Goal: Task Accomplishment & Management: Use online tool/utility

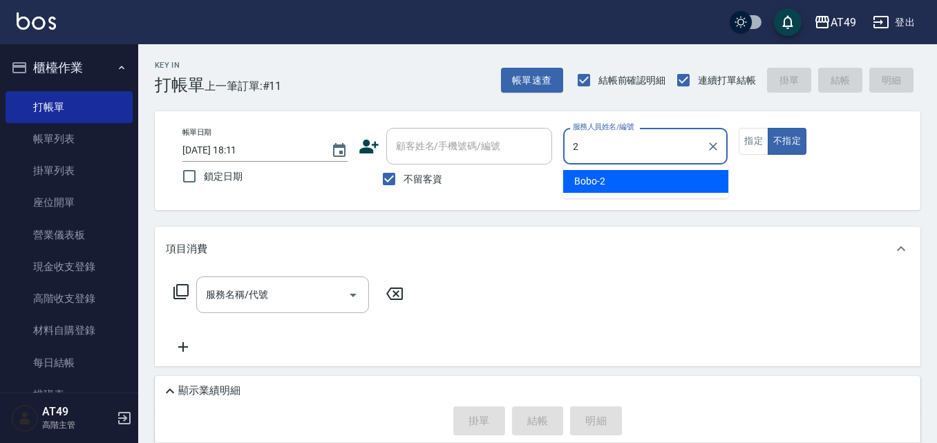
type input "Bobo-2"
type button "false"
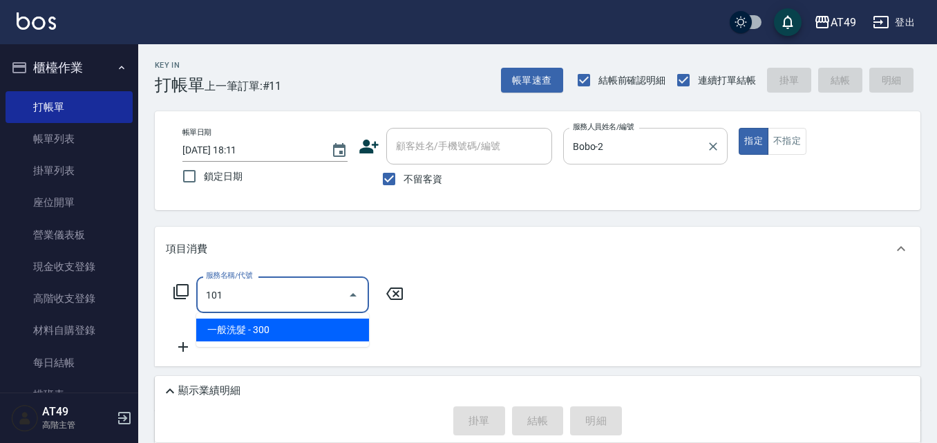
type input "一般洗髮(101)"
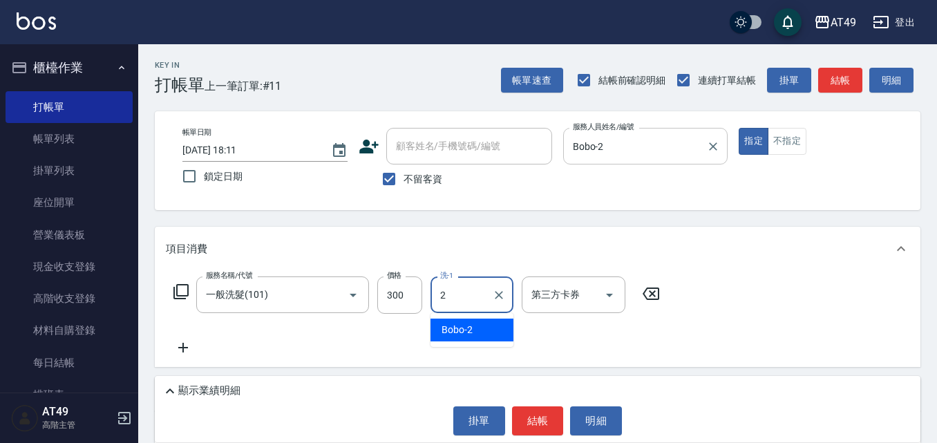
type input "Bobo-2"
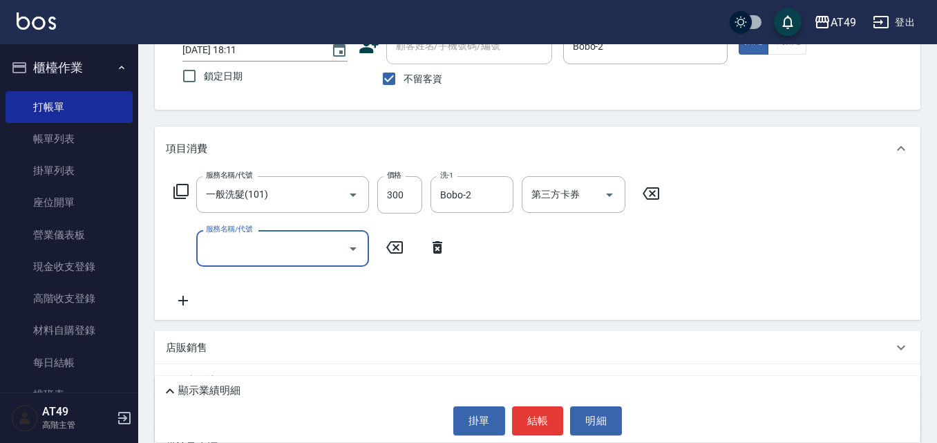
scroll to position [197, 0]
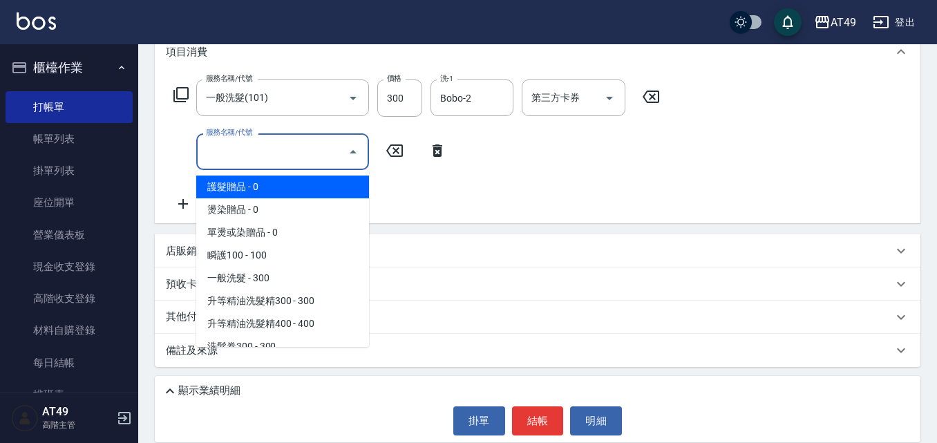
click at [274, 148] on input "服務名稱/代號" at bounding box center [272, 152] width 140 height 24
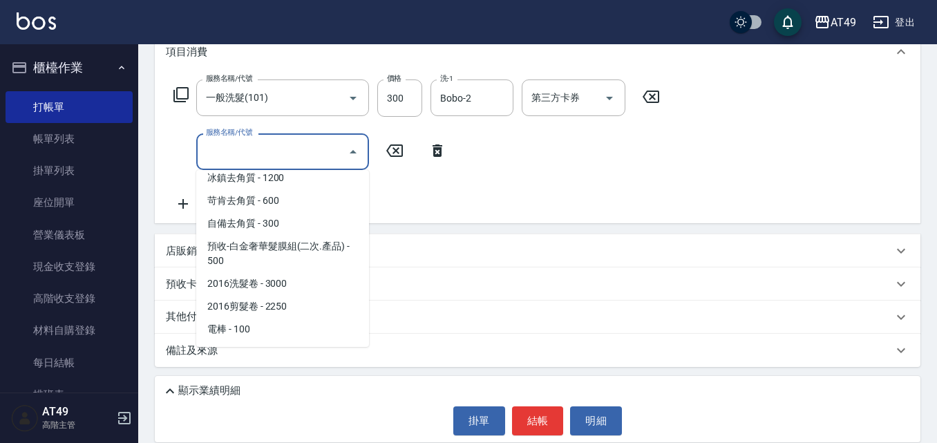
scroll to position [874, 0]
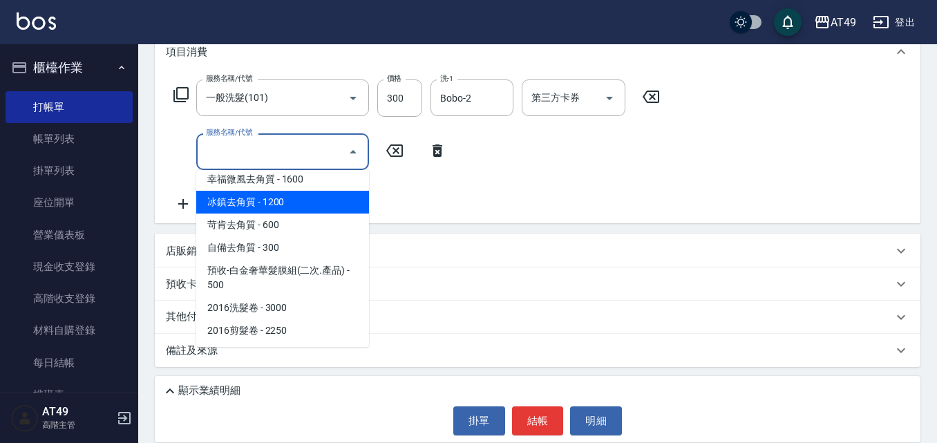
click at [274, 204] on span "冰鎮去角質 - 1200" at bounding box center [282, 202] width 173 height 23
type input "冰鎮去角質(810)"
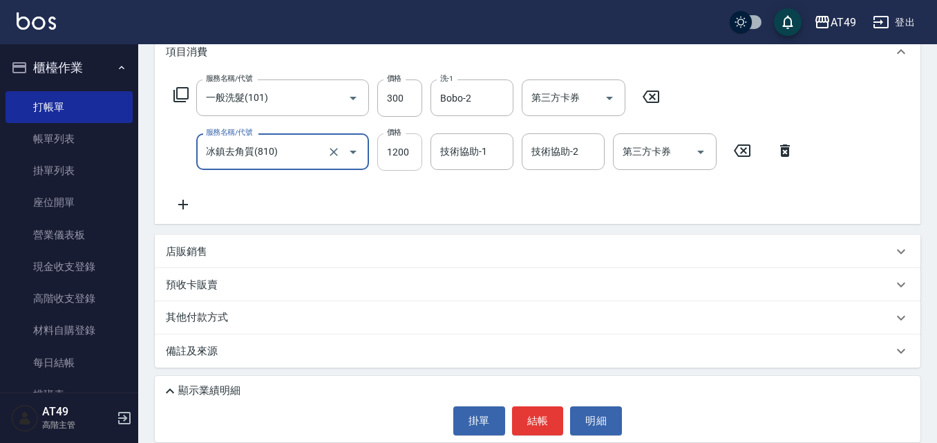
click at [392, 156] on input "1200" at bounding box center [399, 151] width 45 height 37
type input "1000"
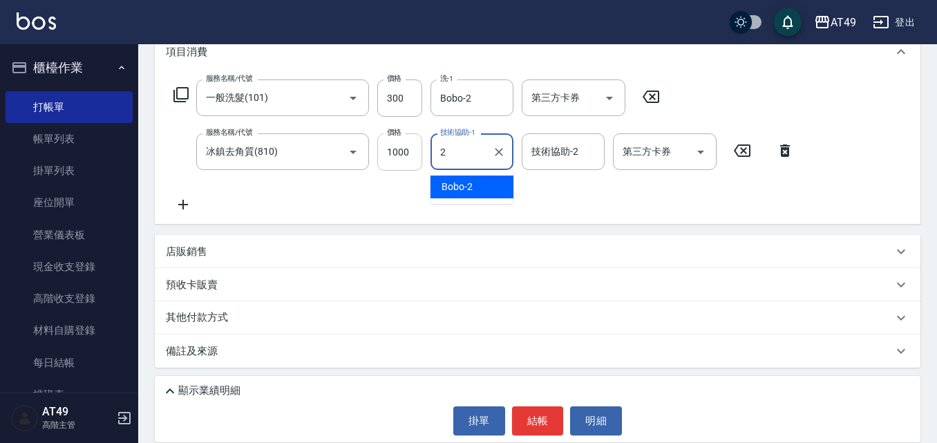
type input "Bobo-2"
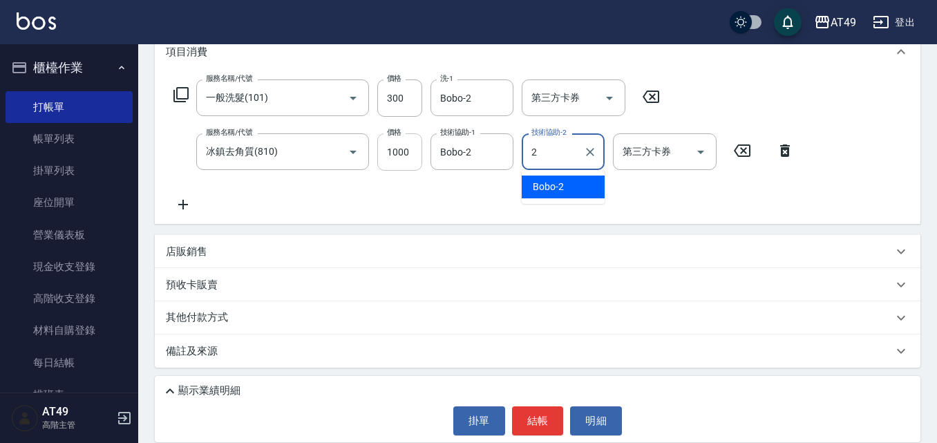
type input "Bobo-2"
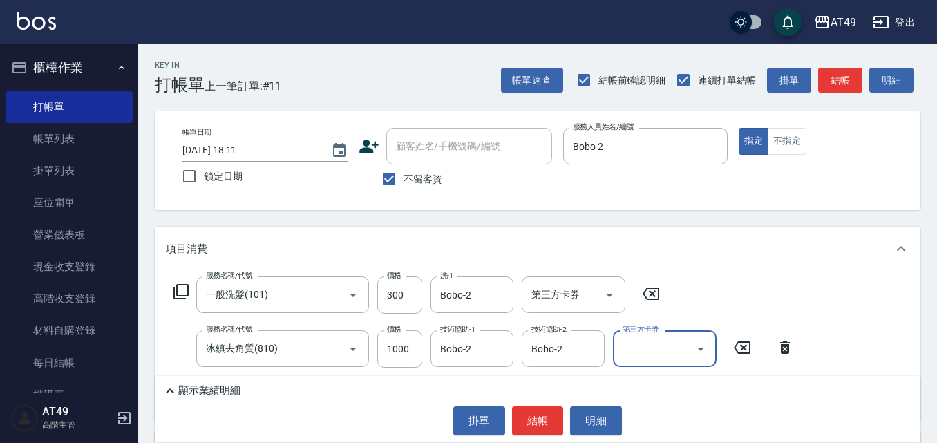
click at [200, 388] on p "顯示業績明細" at bounding box center [209, 390] width 62 height 15
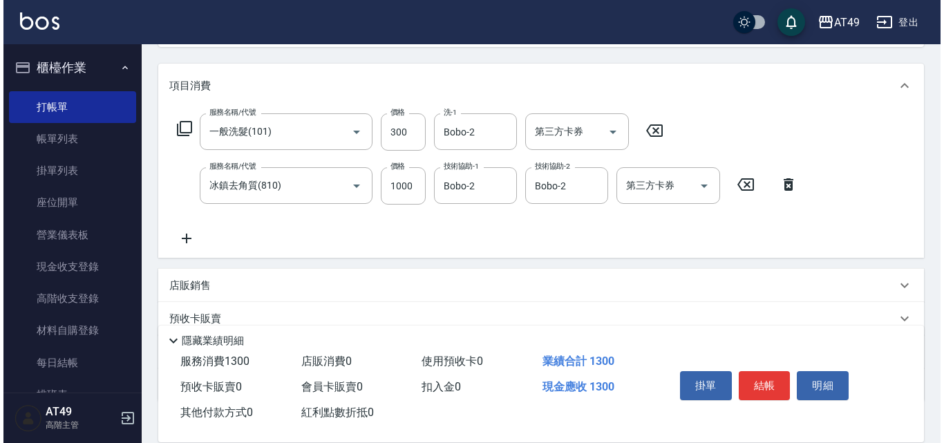
scroll to position [254, 0]
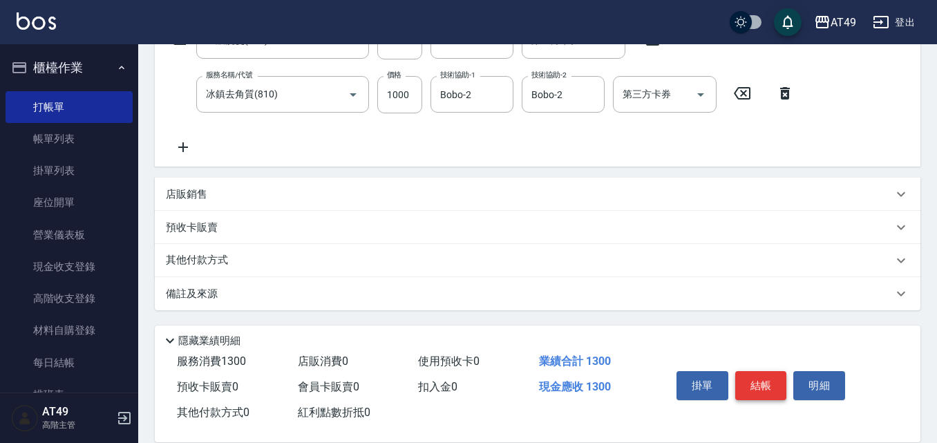
click at [746, 388] on button "結帳" at bounding box center [761, 385] width 52 height 29
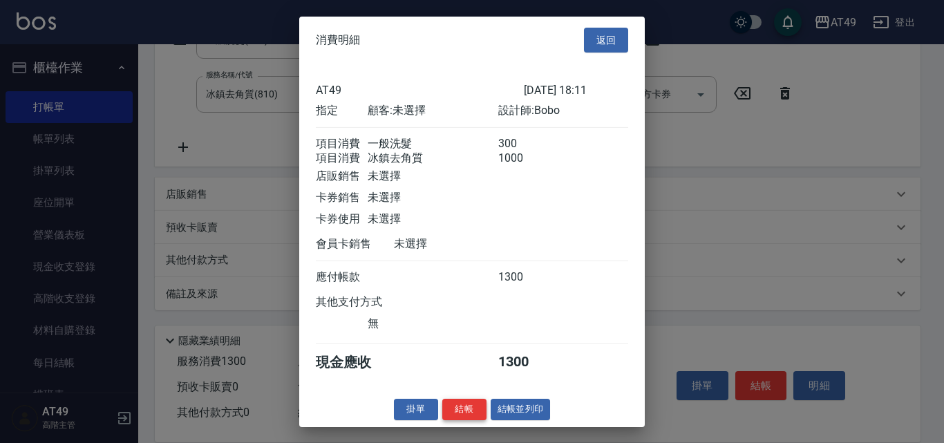
click at [475, 418] on button "結帳" at bounding box center [464, 409] width 44 height 21
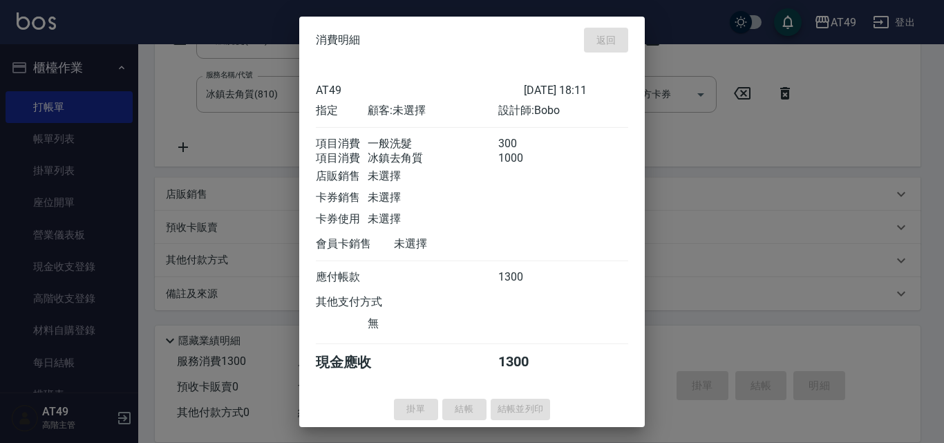
type input "[DATE] 19:39"
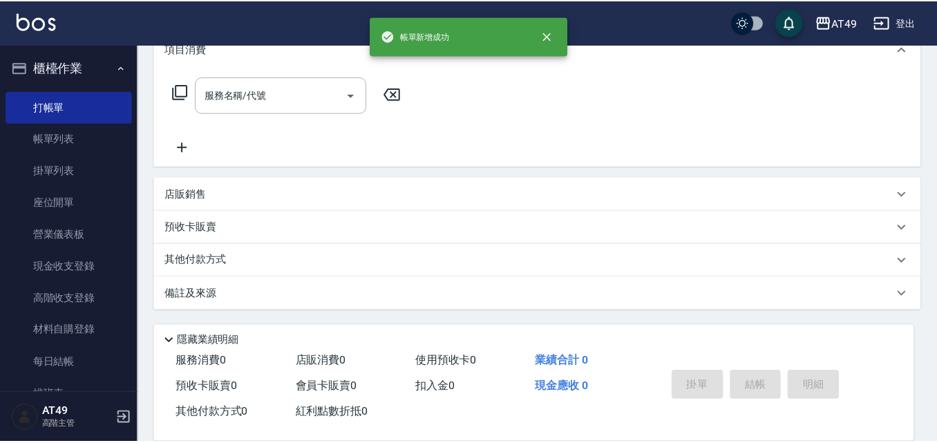
scroll to position [0, 0]
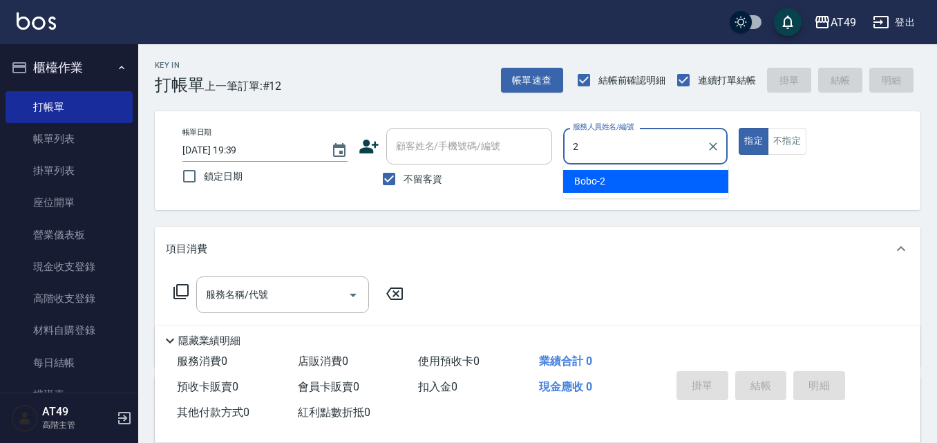
type input "Bobo-2"
type button "true"
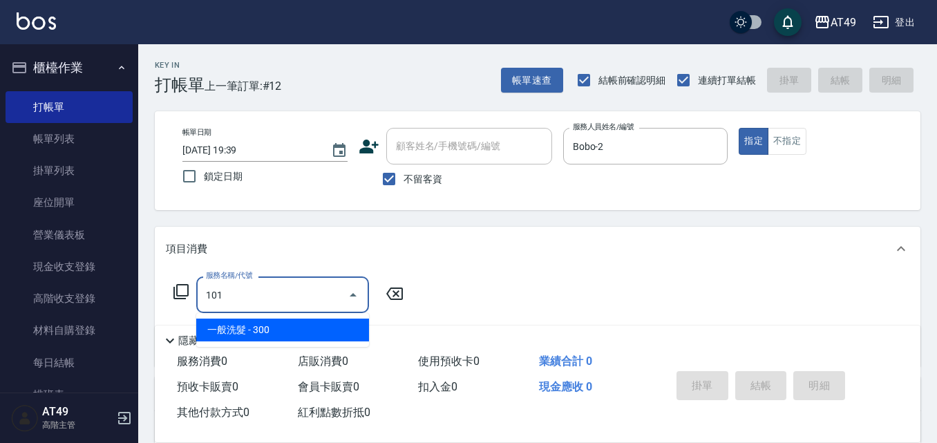
type input "一般洗髮(101)"
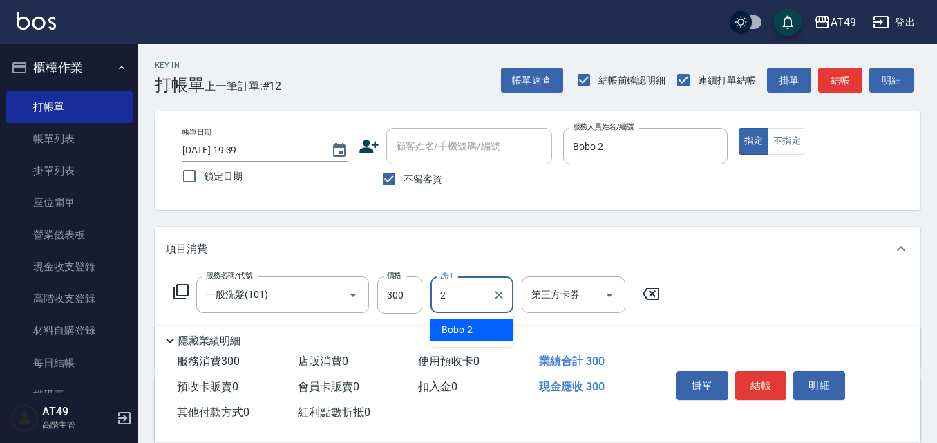
type input "Bobo-2"
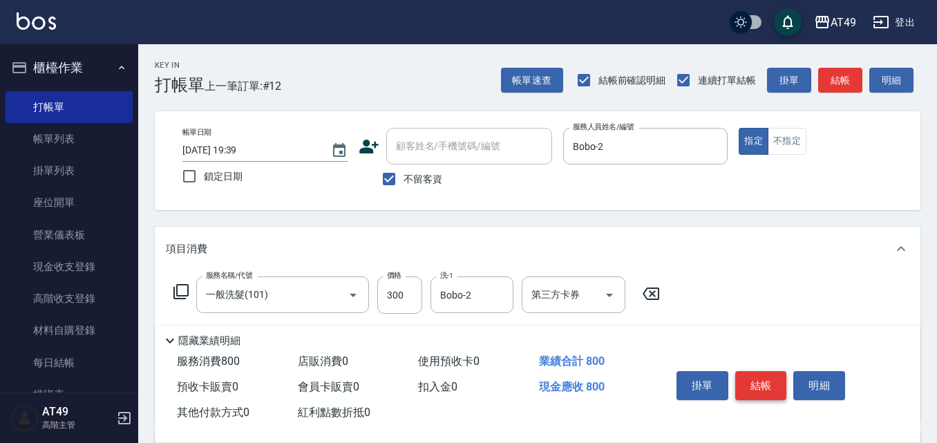
type input "精緻剪髮(201)"
click at [755, 371] on button "結帳" at bounding box center [761, 385] width 52 height 29
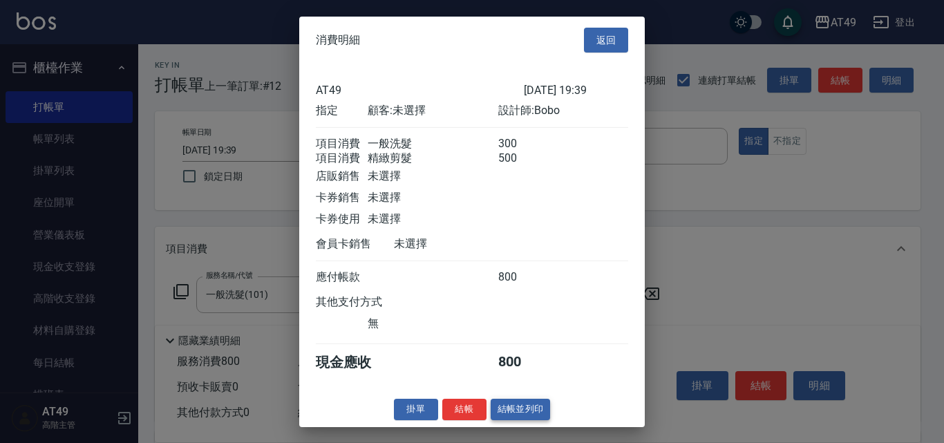
click at [490, 415] on div "掛單 結帳 結帳並列印" at bounding box center [471, 409] width 345 height 21
click at [484, 414] on button "結帳" at bounding box center [464, 409] width 44 height 21
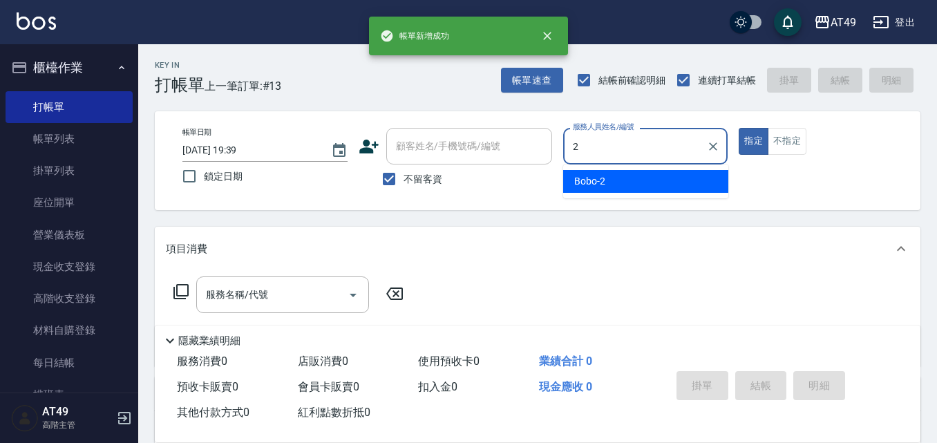
type input "Bobo-2"
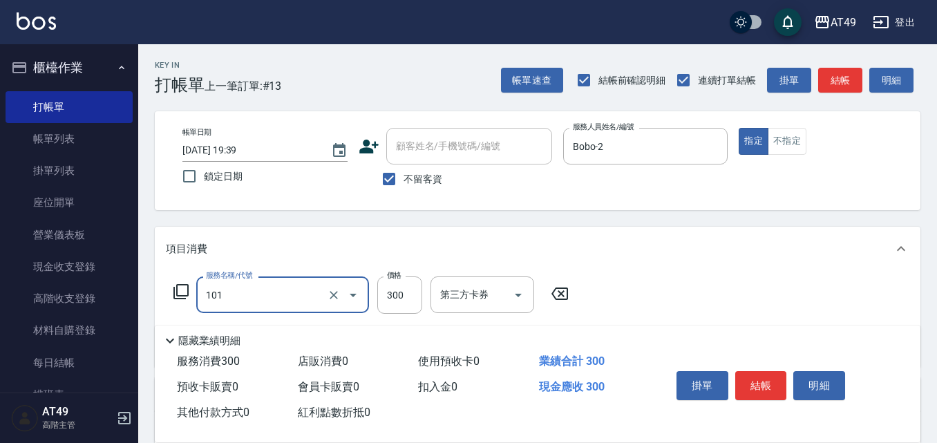
type input "一般洗髮(101)"
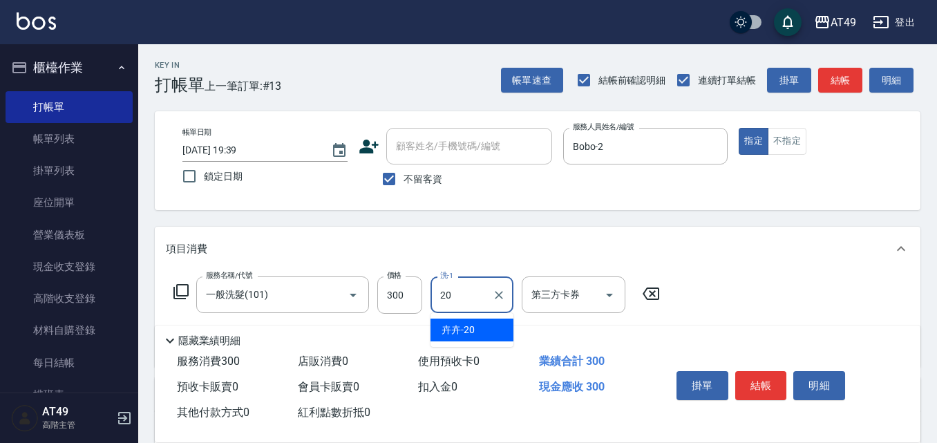
type input "卉卉-20"
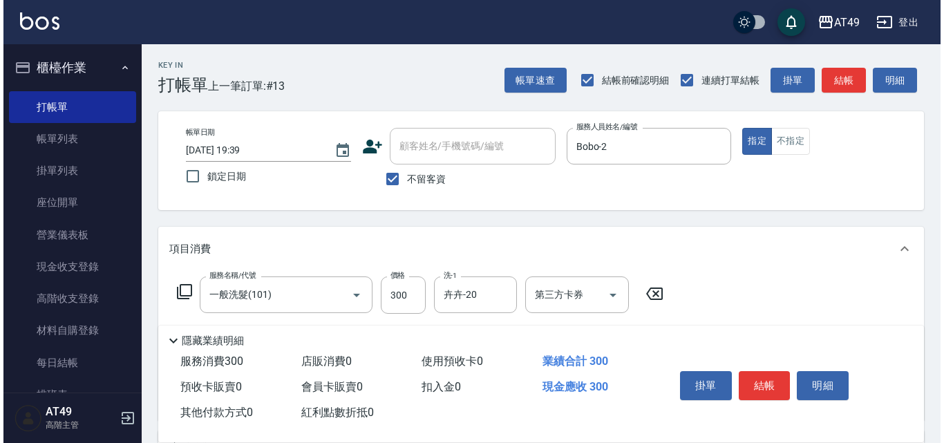
scroll to position [207, 0]
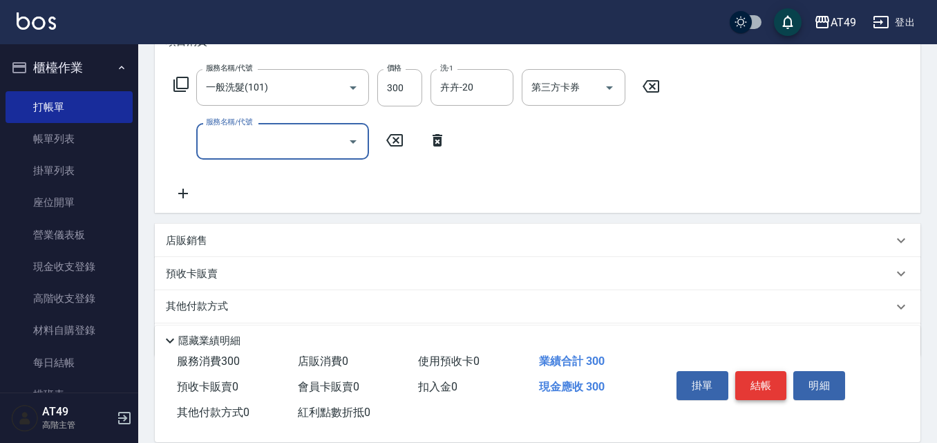
click at [749, 388] on button "結帳" at bounding box center [761, 385] width 52 height 29
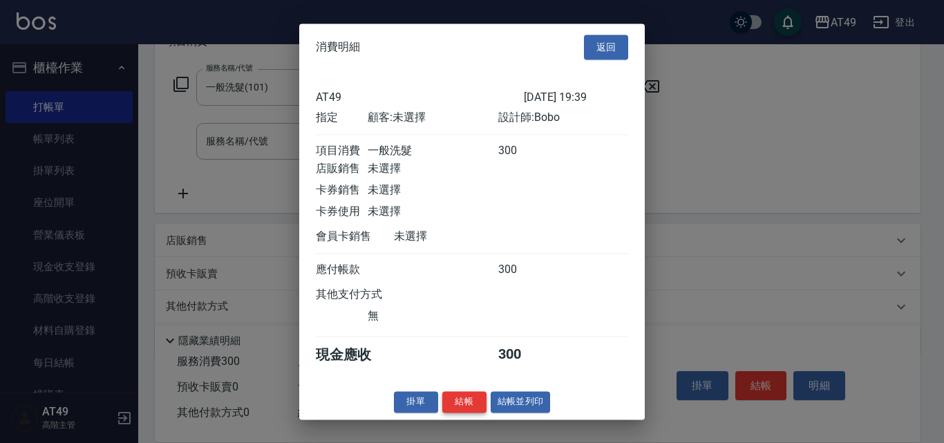
click at [464, 412] on button "結帳" at bounding box center [464, 401] width 44 height 21
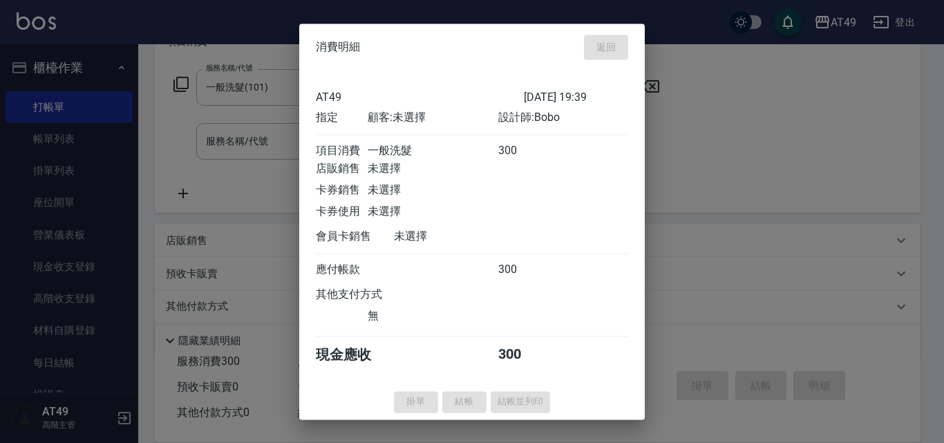
type input "[DATE] 19:40"
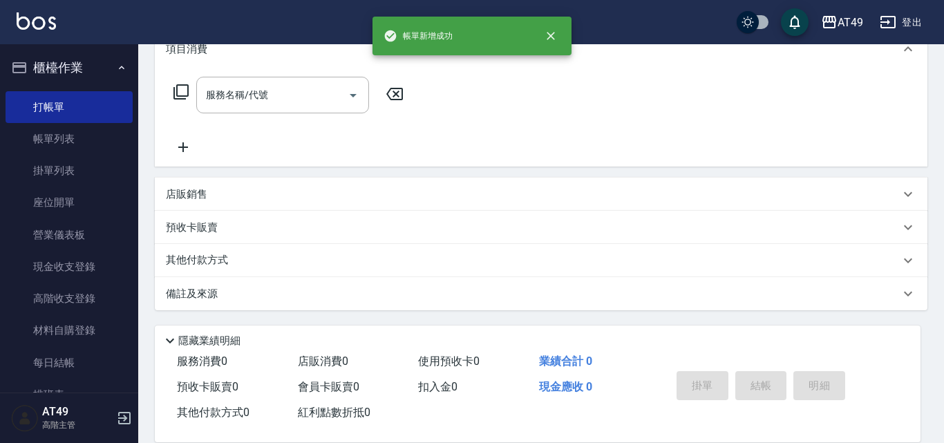
scroll to position [0, 0]
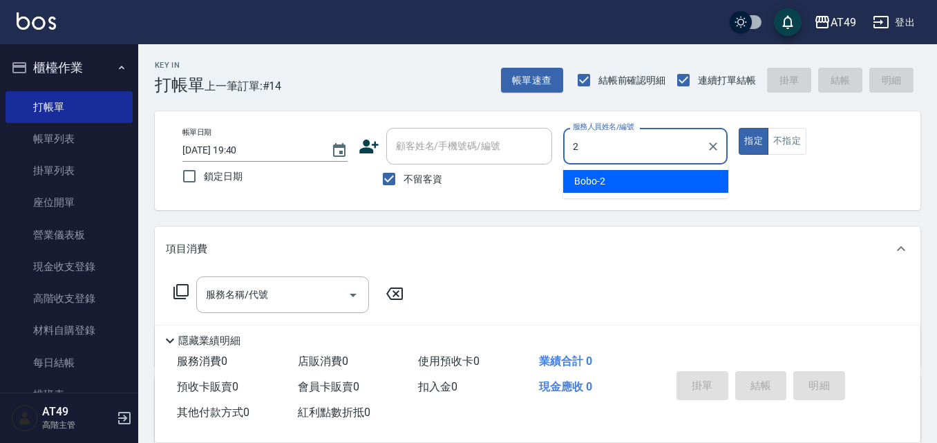
type input "Bobo-2"
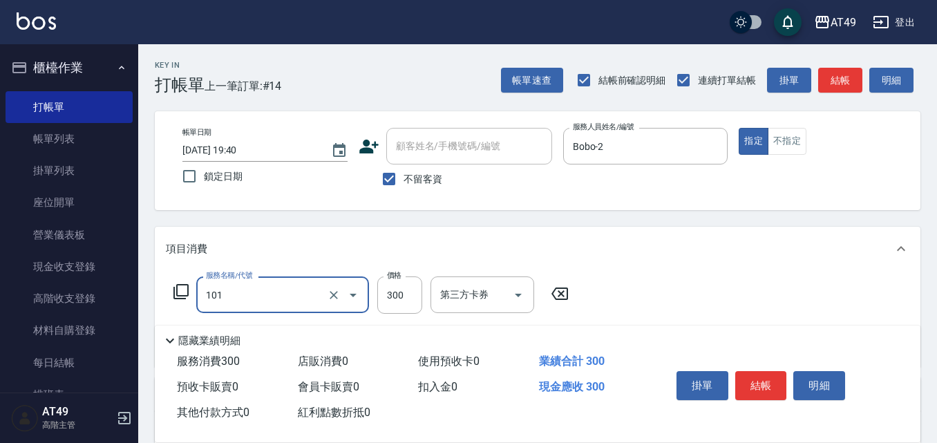
type input "一般洗髮(101)"
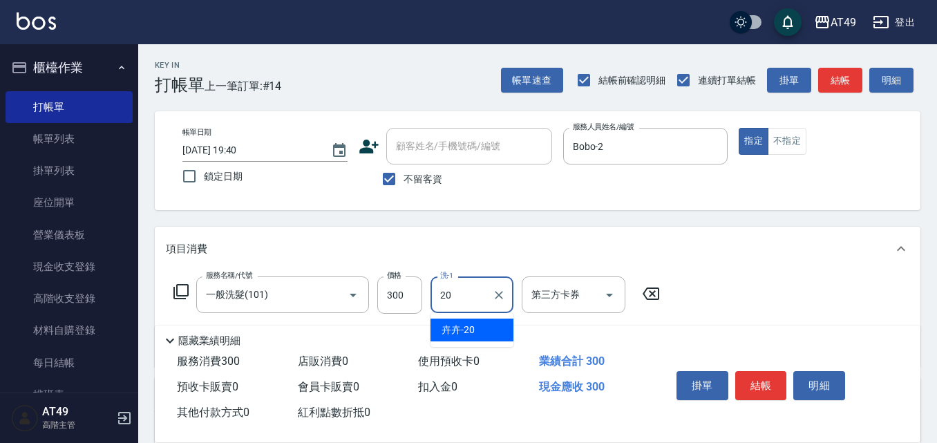
type input "卉卉-20"
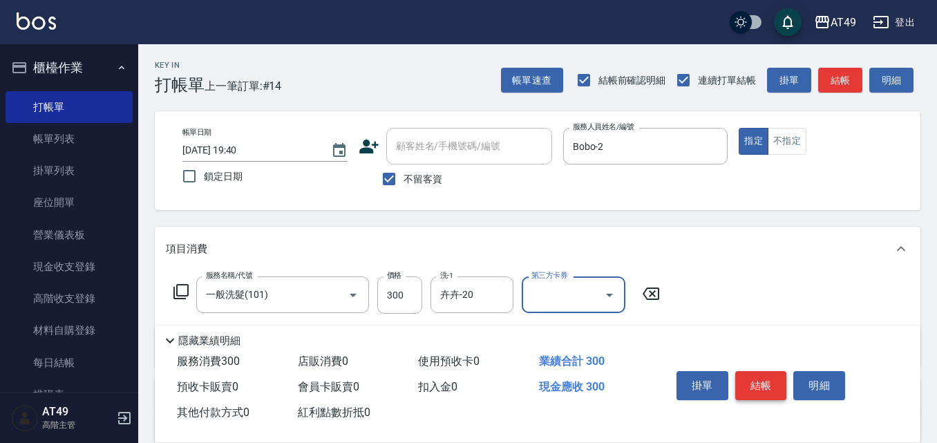
click at [754, 371] on button "結帳" at bounding box center [761, 385] width 52 height 29
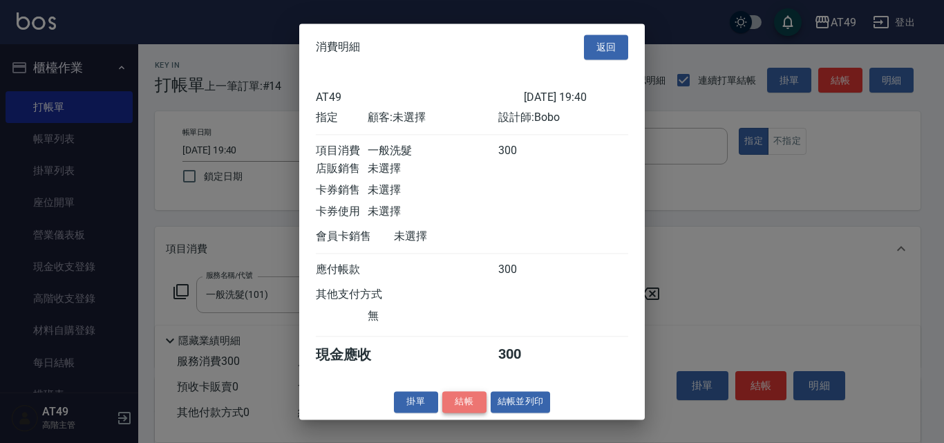
click at [473, 412] on button "結帳" at bounding box center [464, 401] width 44 height 21
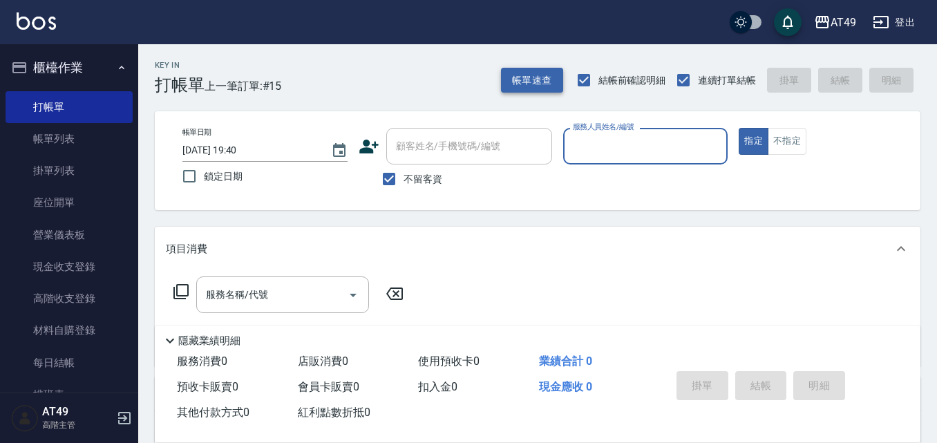
click at [525, 71] on button "帳單速查" at bounding box center [532, 81] width 62 height 26
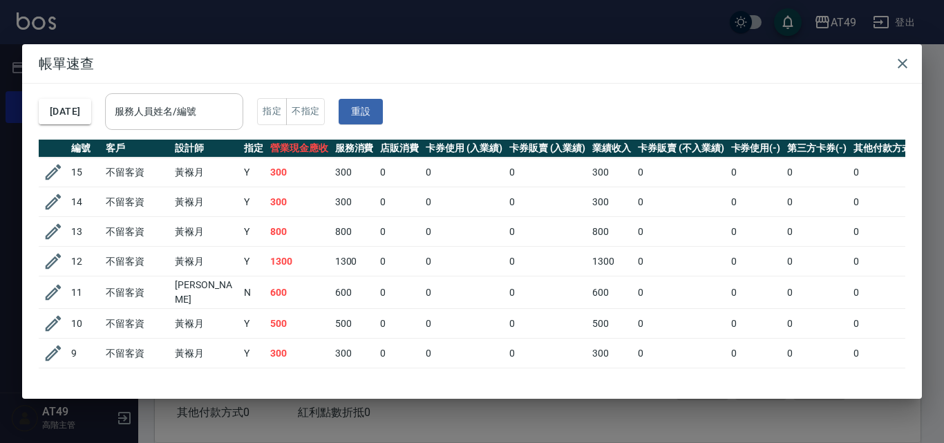
click at [234, 110] on input "服務人員姓名/編號" at bounding box center [174, 111] width 126 height 24
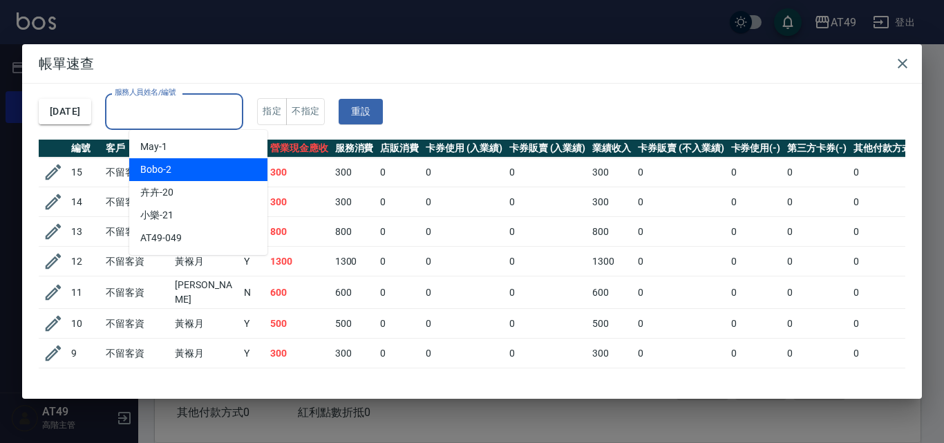
click at [213, 169] on div "Bobo -2" at bounding box center [198, 169] width 138 height 23
type input "Bobo-2"
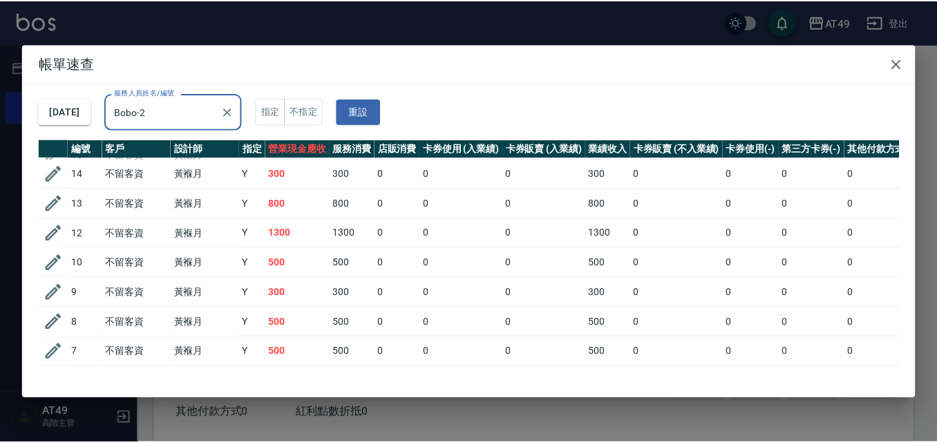
scroll to position [55, 0]
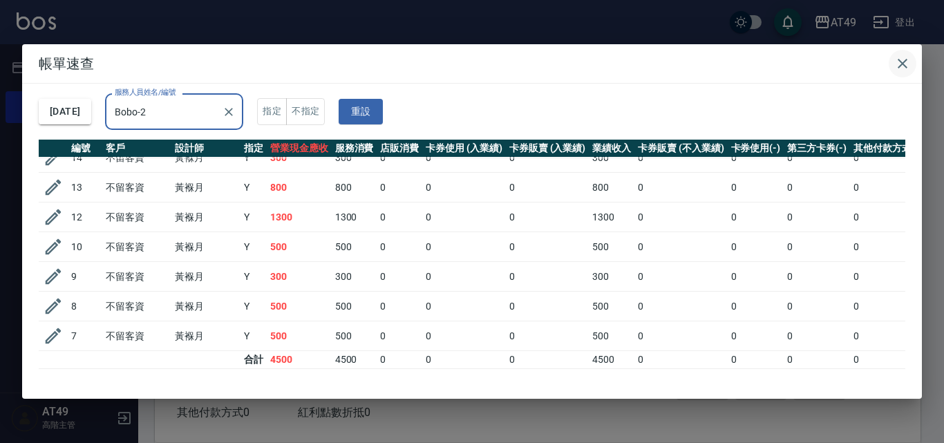
click at [899, 74] on button "button" at bounding box center [903, 64] width 28 height 28
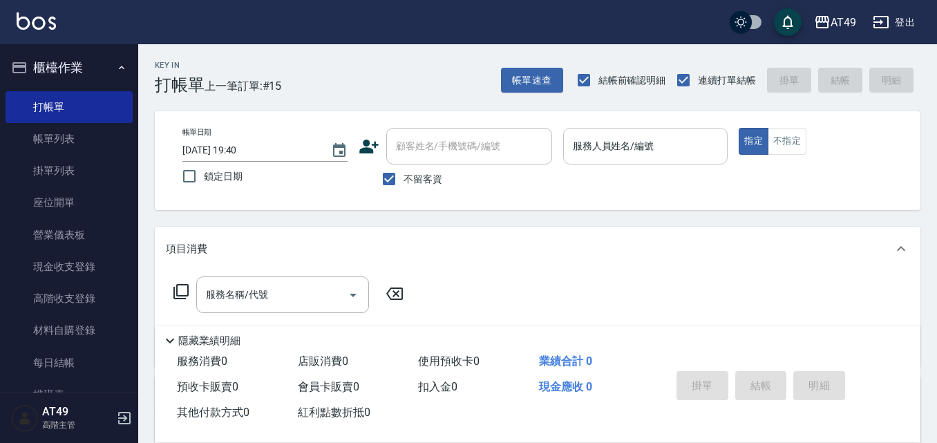
click at [646, 149] on input "服務人員姓名/編號" at bounding box center [645, 146] width 153 height 24
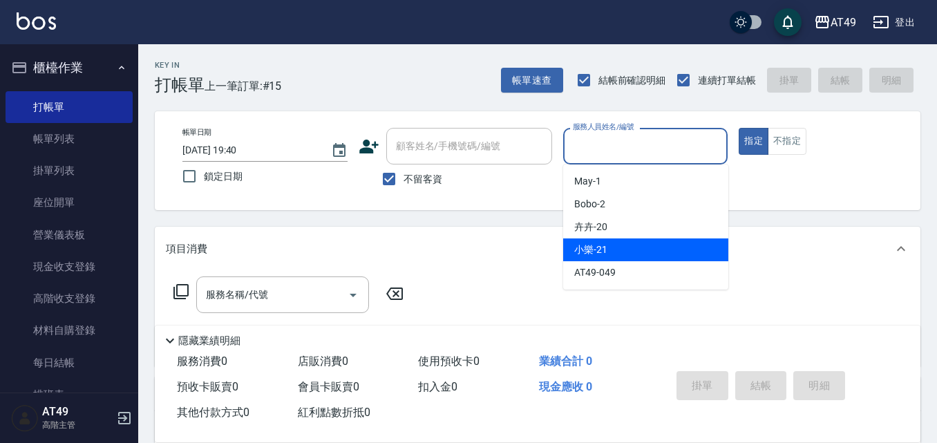
click at [611, 250] on div "小樂 -21" at bounding box center [645, 249] width 165 height 23
type input "小樂-21"
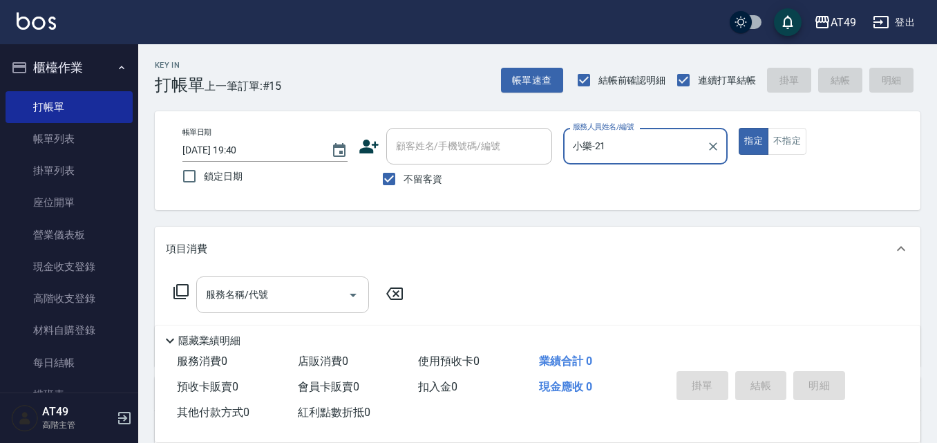
click at [356, 295] on icon "Open" at bounding box center [353, 295] width 17 height 17
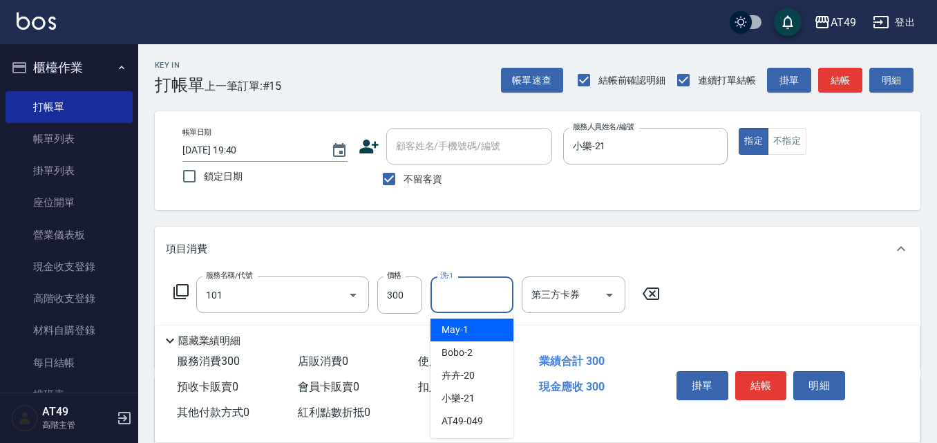
type input "一般洗髮(101)"
click at [480, 294] on input "洗-1" at bounding box center [472, 295] width 70 height 24
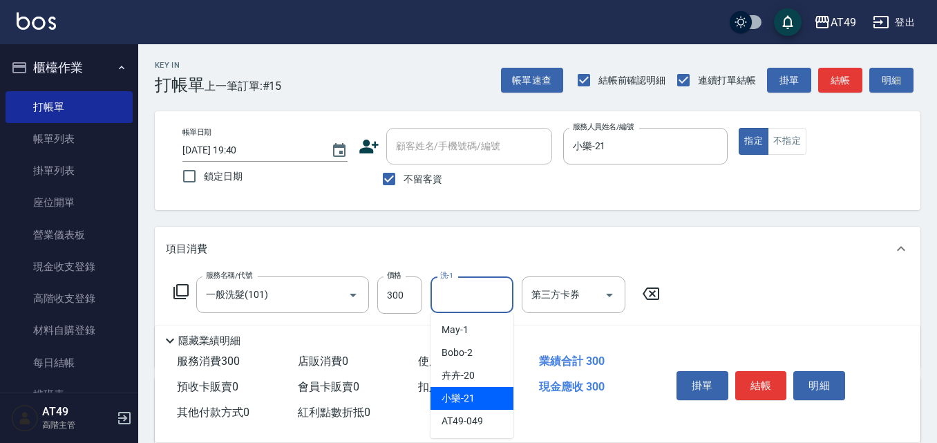
click at [491, 393] on div "小樂 -21" at bounding box center [471, 398] width 83 height 23
type input "小樂-21"
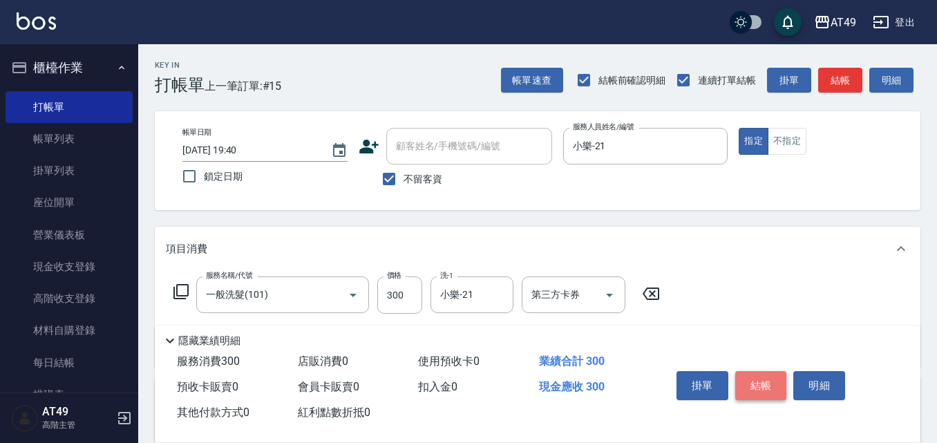
click at [761, 381] on button "結帳" at bounding box center [761, 385] width 52 height 29
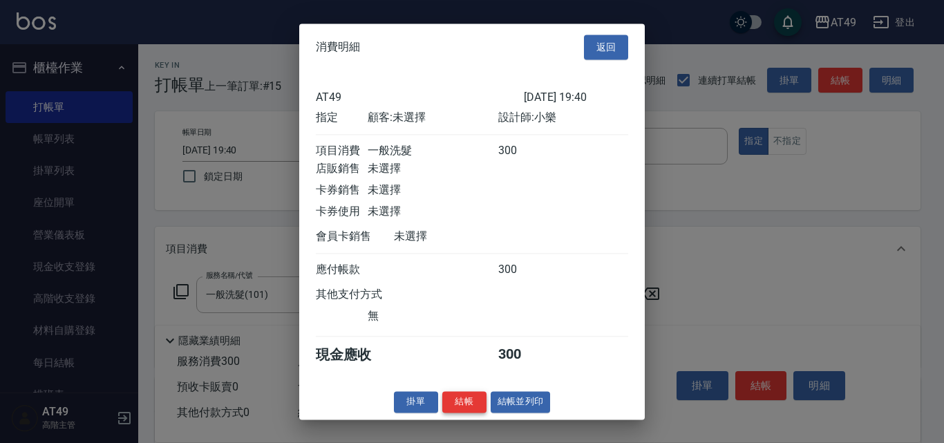
click at [474, 412] on button "結帳" at bounding box center [464, 401] width 44 height 21
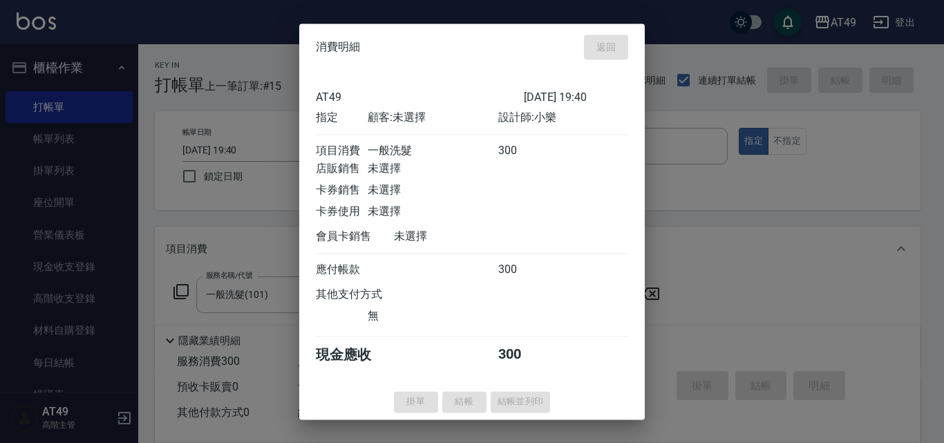
type input "[DATE] 19:53"
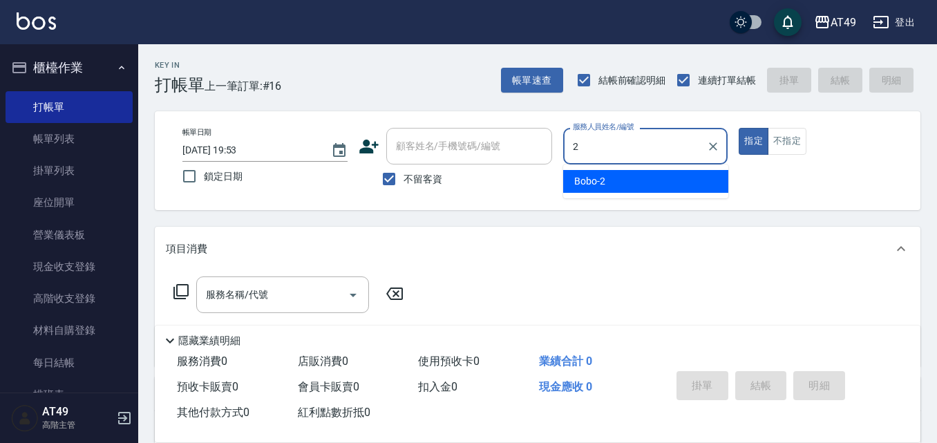
type input "Bobo-2"
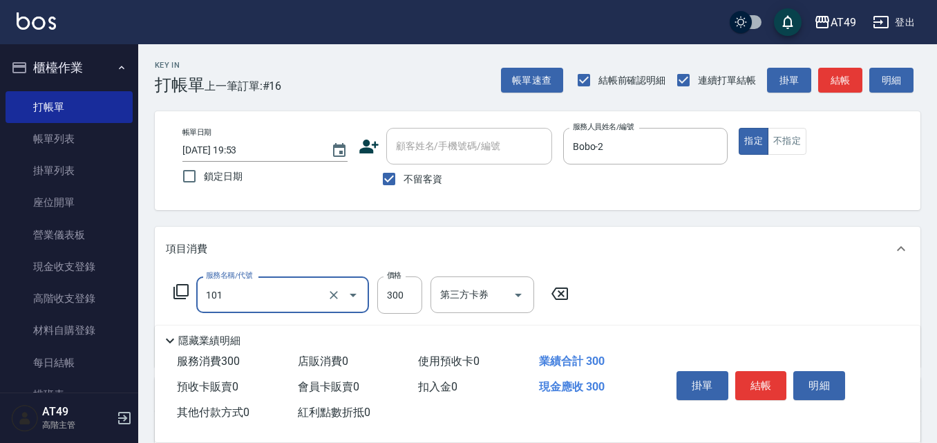
type input "一般洗髮(101)"
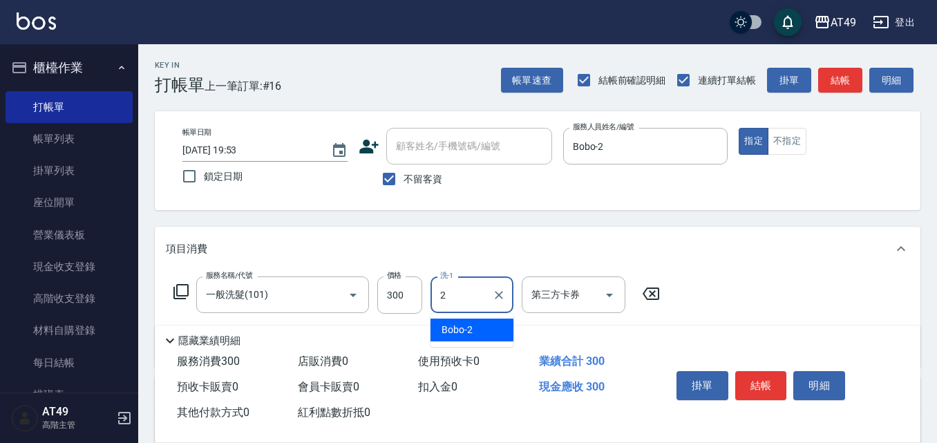
type input "Bobo-2"
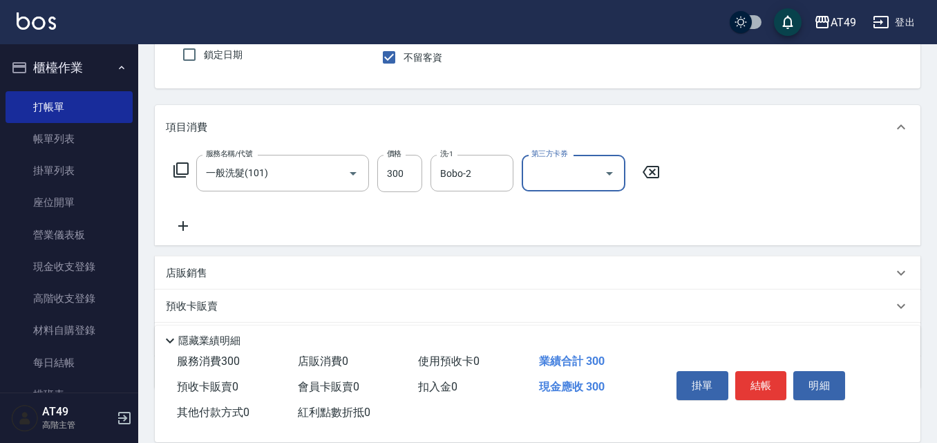
scroll to position [138, 0]
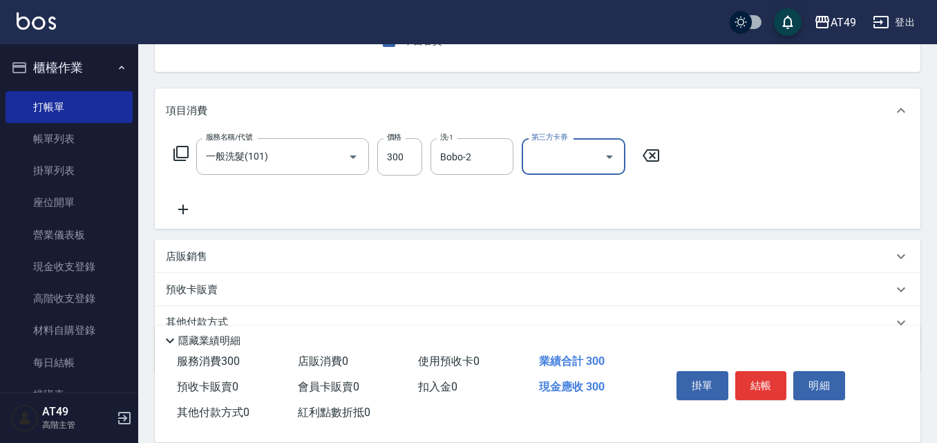
click at [176, 210] on icon at bounding box center [183, 209] width 35 height 17
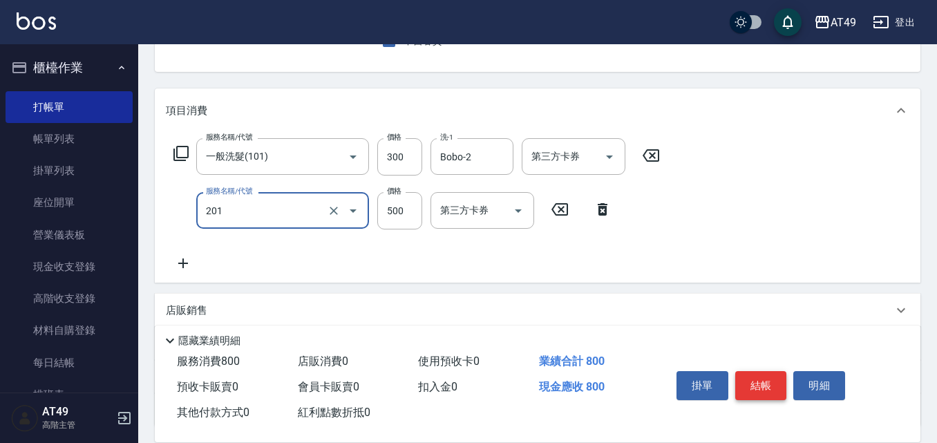
type input "精緻剪髮(201)"
click at [752, 374] on button "結帳" at bounding box center [761, 385] width 52 height 29
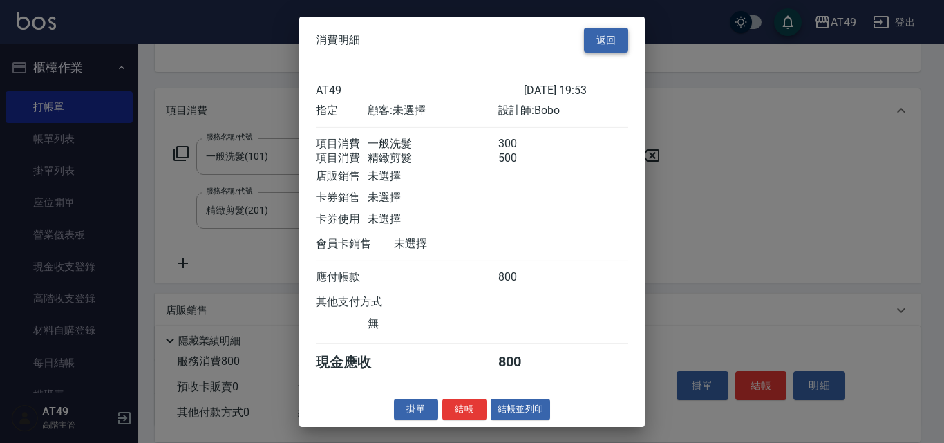
click at [602, 32] on button "返回" at bounding box center [606, 40] width 44 height 26
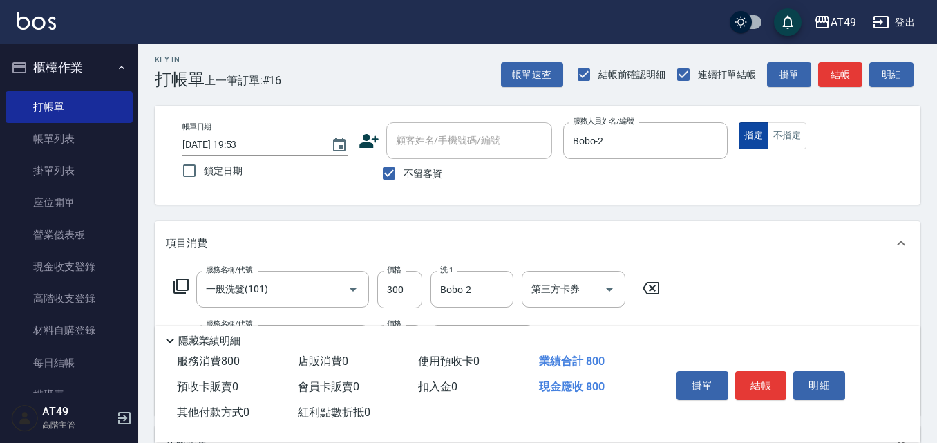
scroll to position [0, 0]
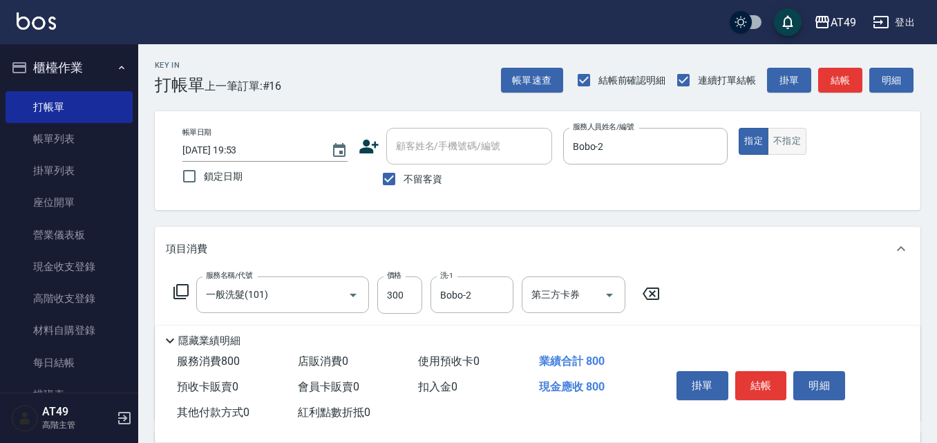
click at [779, 137] on button "不指定" at bounding box center [787, 141] width 39 height 27
click at [754, 378] on button "結帳" at bounding box center [761, 385] width 52 height 29
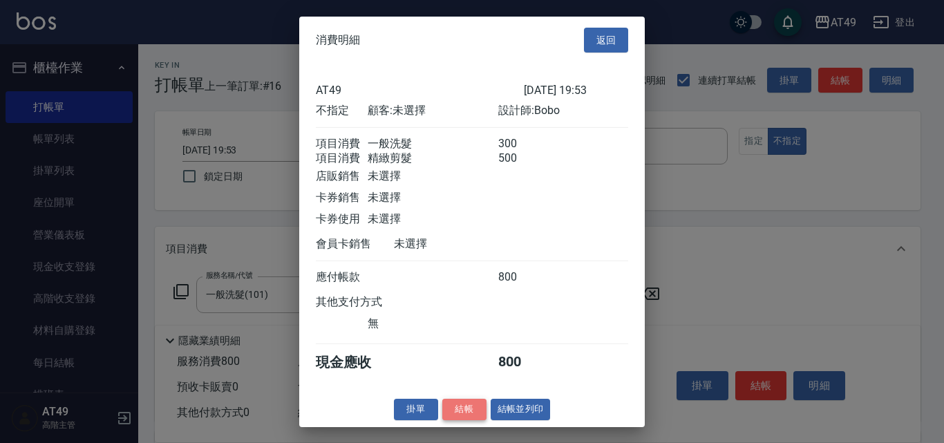
click at [464, 412] on button "結帳" at bounding box center [464, 409] width 44 height 21
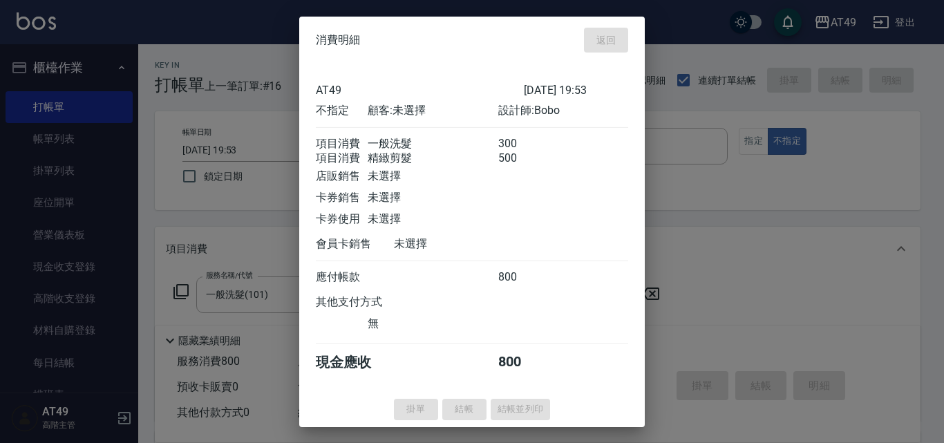
type input "[DATE] 20:11"
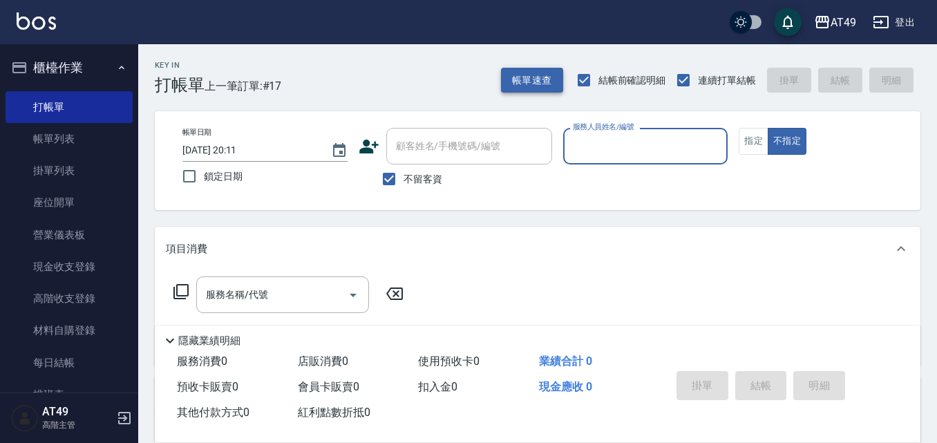
click at [513, 82] on button "帳單速查" at bounding box center [532, 81] width 62 height 26
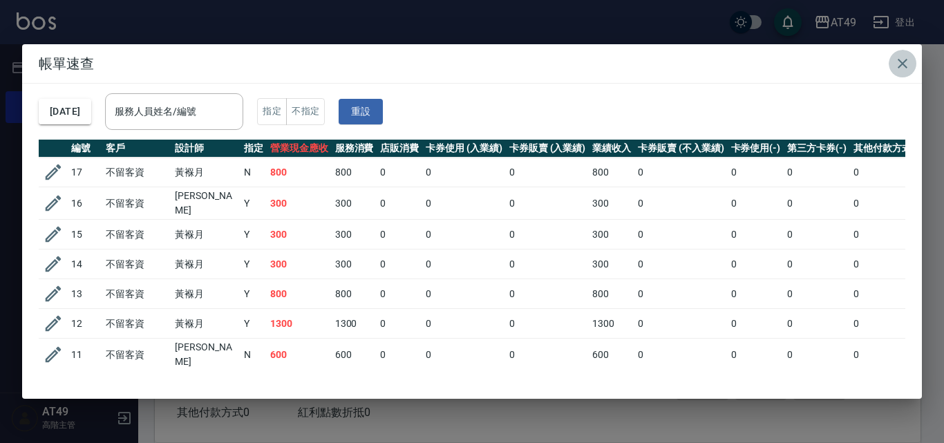
click at [898, 61] on icon "button" at bounding box center [902, 63] width 17 height 17
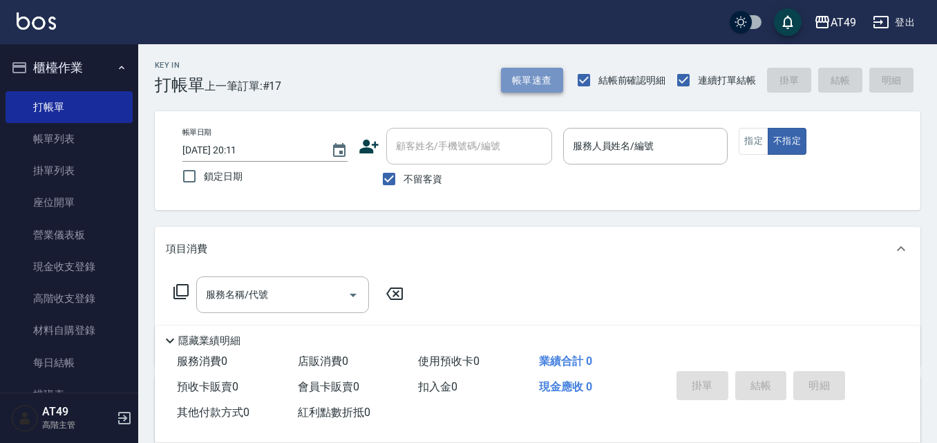
click at [548, 88] on button "帳單速查" at bounding box center [532, 81] width 62 height 26
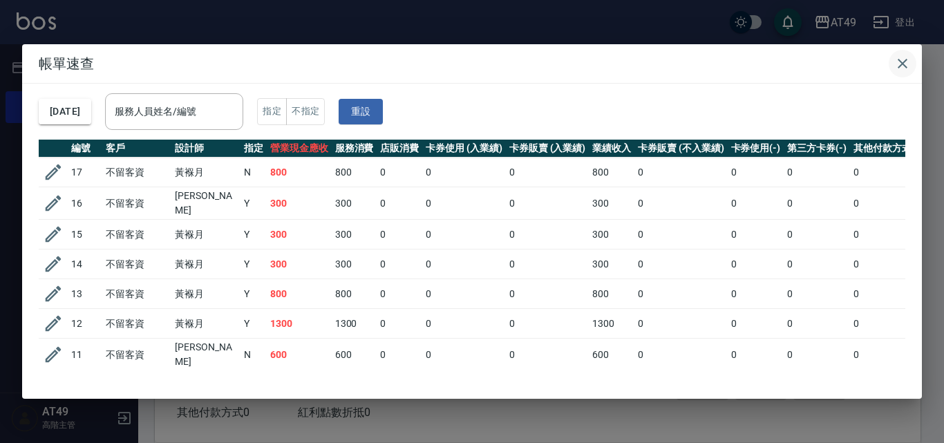
click at [907, 61] on icon "button" at bounding box center [902, 63] width 17 height 17
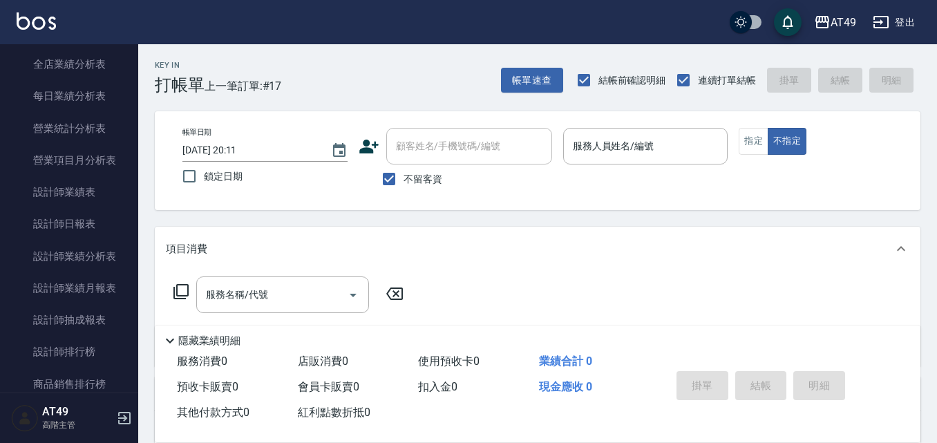
scroll to position [829, 0]
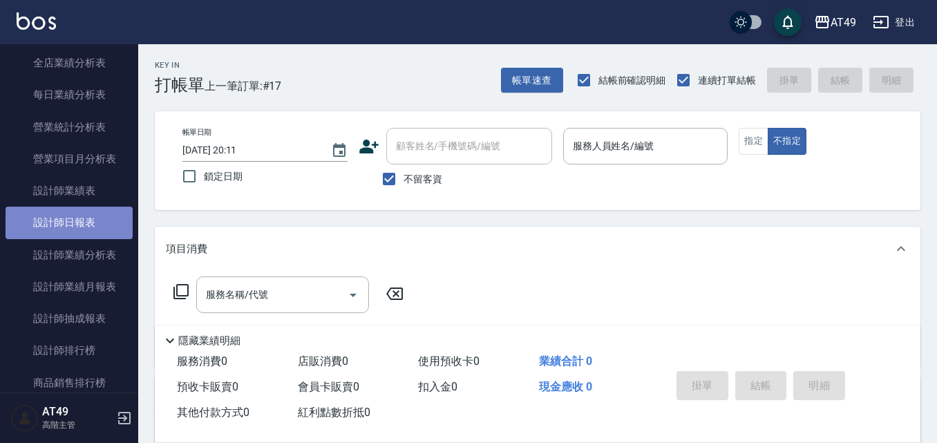
click at [76, 227] on link "設計師日報表" at bounding box center [69, 223] width 127 height 32
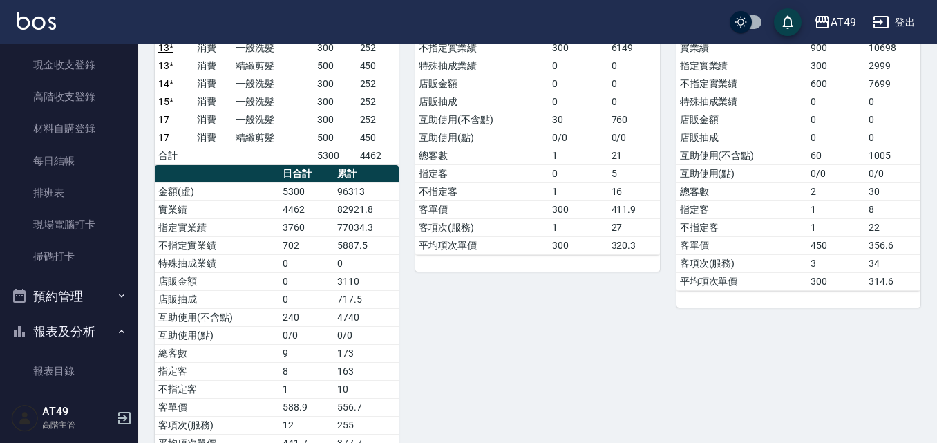
scroll to position [138, 0]
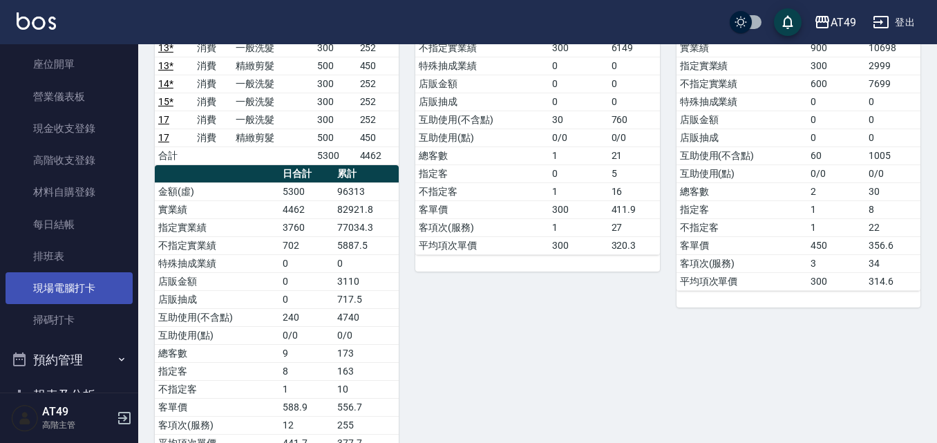
click at [53, 290] on link "現場電腦打卡" at bounding box center [69, 288] width 127 height 32
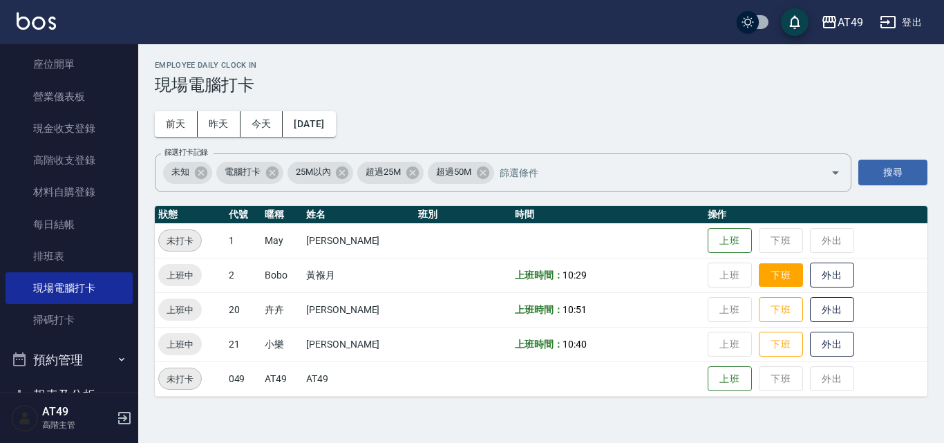
click at [763, 278] on button "下班" at bounding box center [781, 275] width 44 height 24
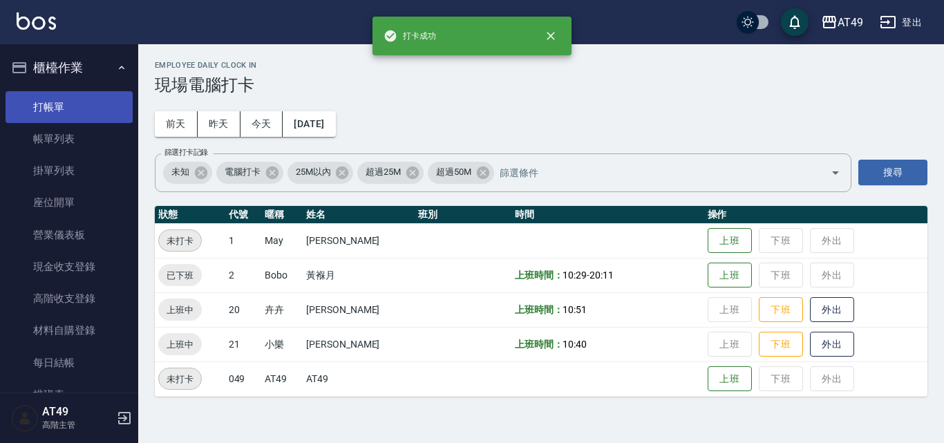
click at [83, 107] on link "打帳單" at bounding box center [69, 107] width 127 height 32
